Goal: Check status: Check status

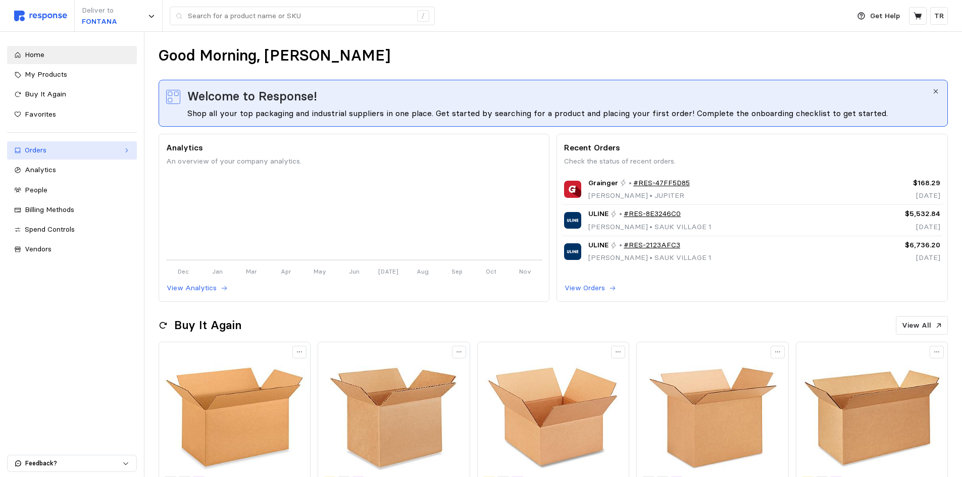
click at [59, 150] on div "Orders" at bounding box center [72, 150] width 94 height 11
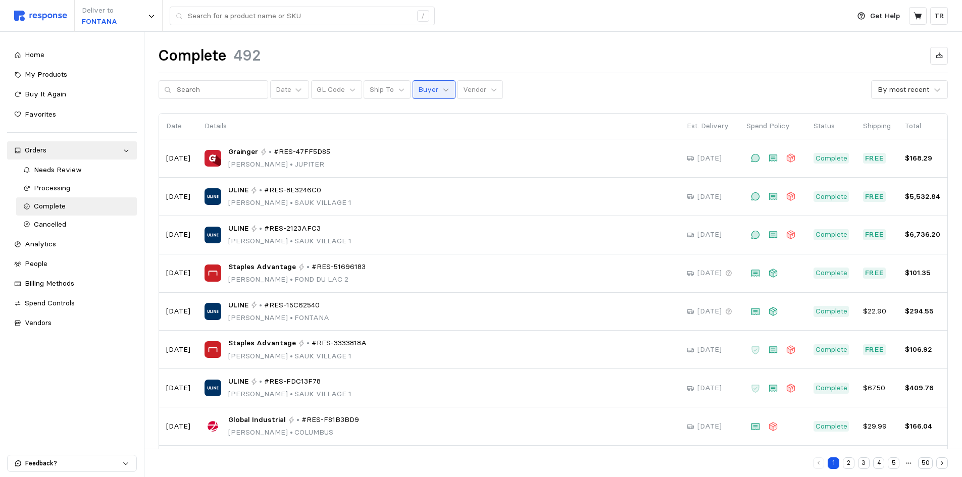
click at [442, 89] on icon at bounding box center [445, 89] width 7 height 7
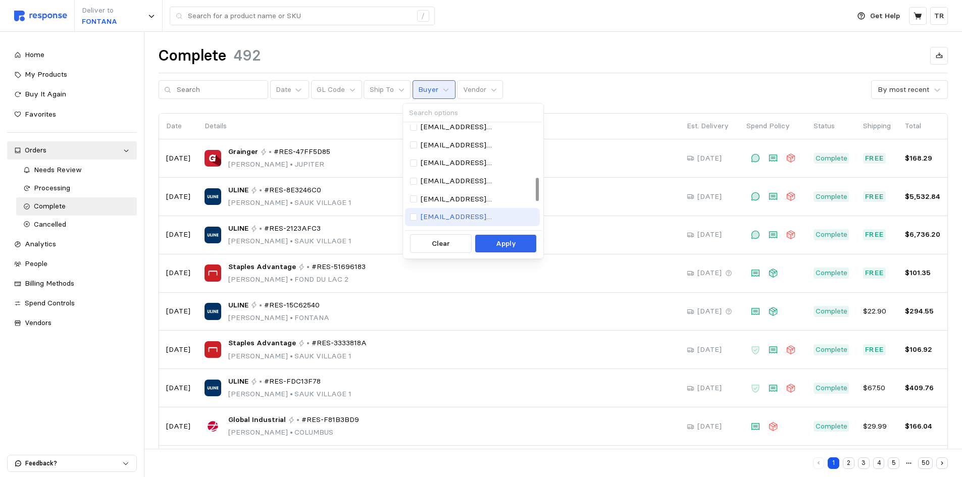
scroll to position [252, 0]
click at [442, 152] on p "riltod@wsinc.com" at bounding box center [478, 150] width 114 height 11
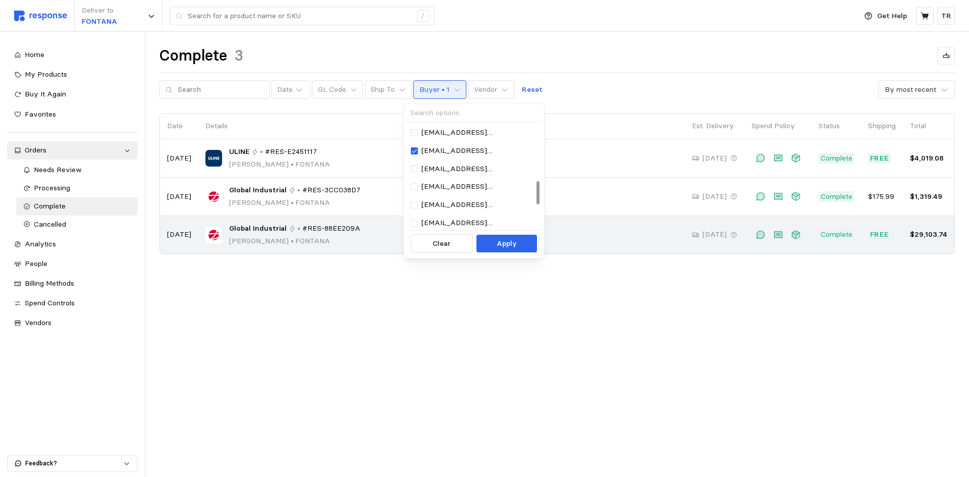
click at [495, 239] on button "Apply" at bounding box center [507, 244] width 61 height 18
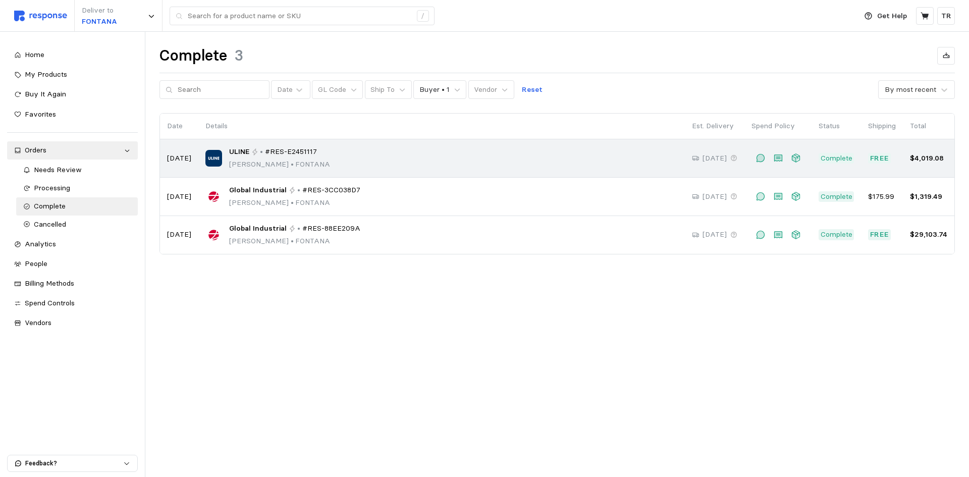
click at [252, 162] on p "Todd Riley • FONTANA" at bounding box center [279, 164] width 101 height 11
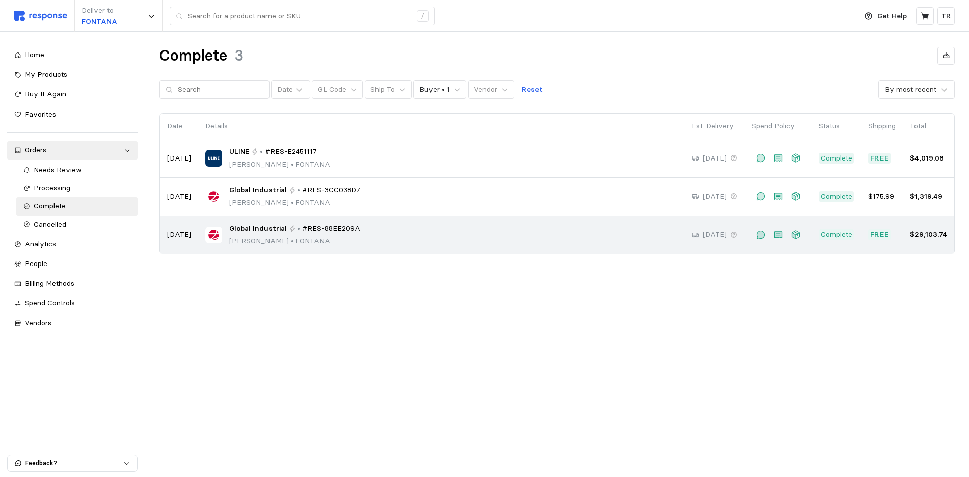
click at [375, 234] on div "Global Industrial • #RES-88EE209A Todd Riley • FONTANA" at bounding box center [441, 235] width 473 height 24
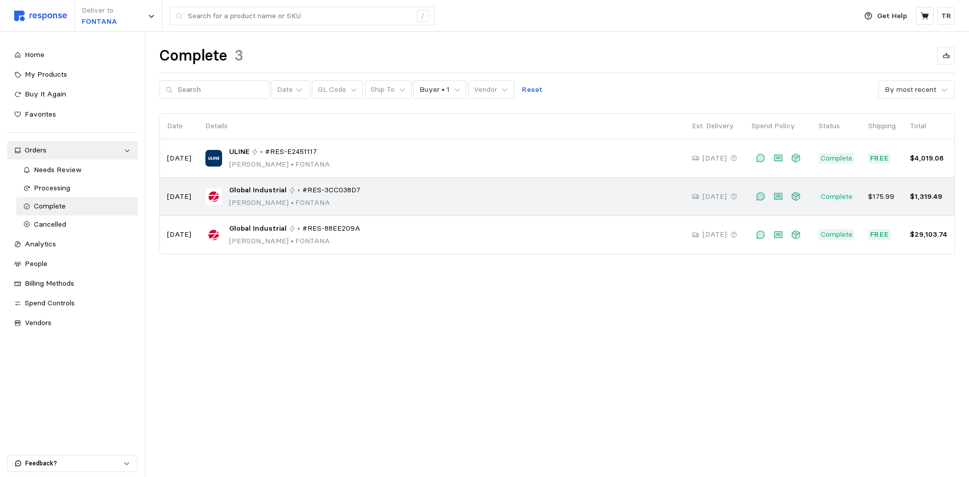
click at [399, 202] on div "Global Industrial • #RES-3CC038D7 Todd Riley • FONTANA" at bounding box center [441, 197] width 473 height 24
